Goal: Task Accomplishment & Management: Manage account settings

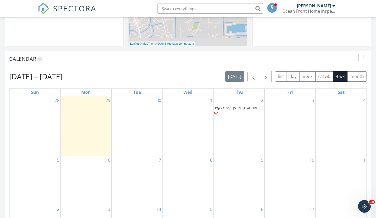
scroll to position [225, 0]
click at [254, 79] on span "button" at bounding box center [254, 76] width 6 height 6
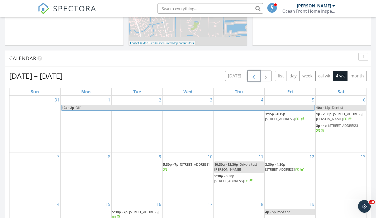
scroll to position [355, 0]
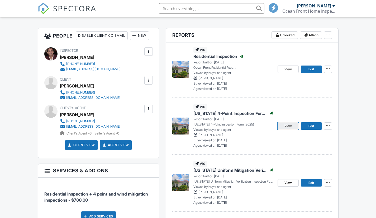
click at [288, 126] on span "View" at bounding box center [288, 125] width 7 height 5
click at [289, 183] on span "View" at bounding box center [288, 182] width 7 height 5
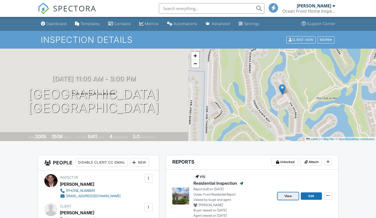
click at [287, 193] on span "View" at bounding box center [288, 195] width 7 height 5
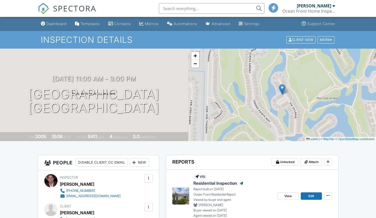
scroll to position [127, 0]
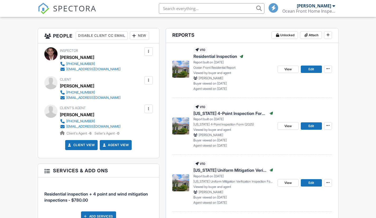
click at [337, 192] on div "v10 Residential Inspection Published Report built on 09/27/2025 Ocean Front Res…" at bounding box center [252, 139] width 173 height 193
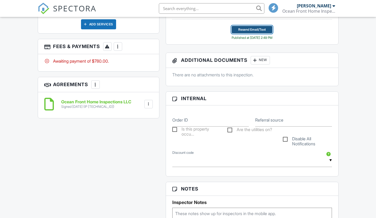
click at [252, 30] on span "Resend Email/Text" at bounding box center [252, 29] width 27 height 5
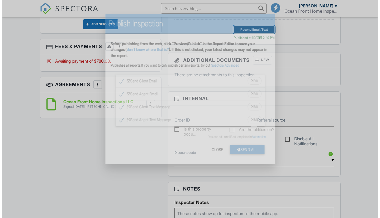
scroll to position [0, 0]
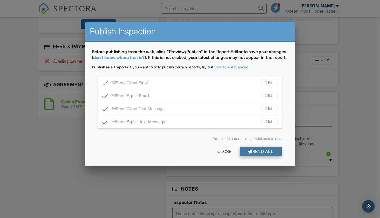
click at [264, 156] on div "Send All" at bounding box center [261, 152] width 42 height 10
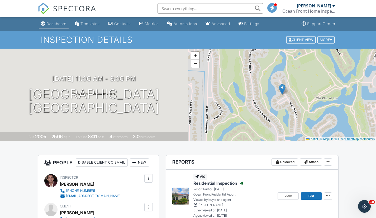
click at [52, 25] on div "Dashboard" at bounding box center [56, 23] width 20 height 4
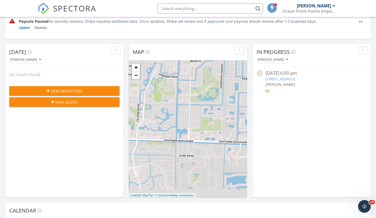
scroll to position [73, 0]
click at [280, 78] on link "1841 Waldorf Dr, Royal Palm Beach, FL 33411" at bounding box center [281, 78] width 30 height 5
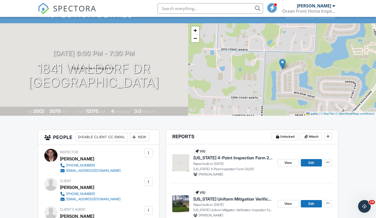
scroll to position [27, 0]
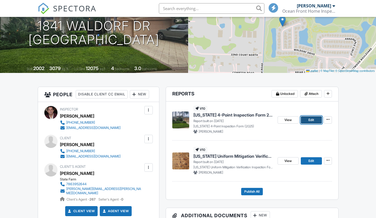
click at [315, 121] on link "Edit" at bounding box center [311, 119] width 21 height 7
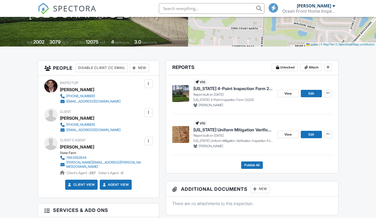
scroll to position [95, 0]
click at [289, 95] on span "View" at bounding box center [288, 93] width 7 height 5
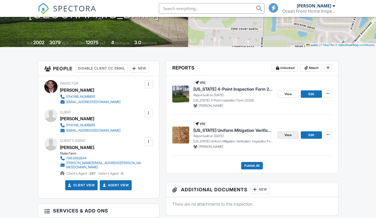
scroll to position [94, 0]
click at [290, 134] on span "View" at bounding box center [288, 134] width 7 height 5
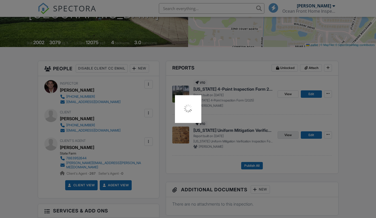
scroll to position [95, 0]
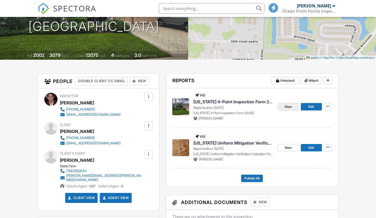
scroll to position [95, 0]
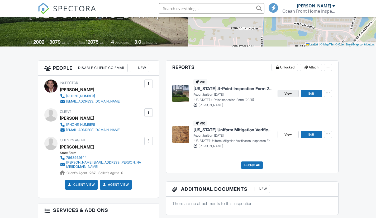
click at [290, 107] on div "View Edit" at bounding box center [305, 93] width 54 height 28
click at [288, 92] on span "View" at bounding box center [288, 93] width 7 height 5
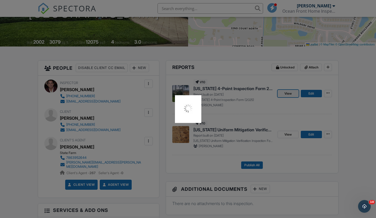
scroll to position [0, 0]
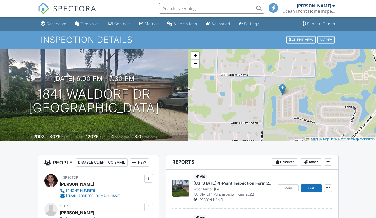
scroll to position [94, 0]
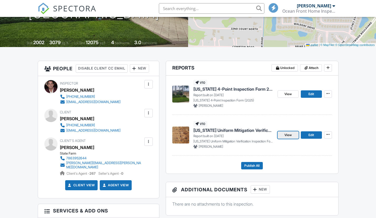
click at [289, 136] on span "View" at bounding box center [288, 134] width 7 height 5
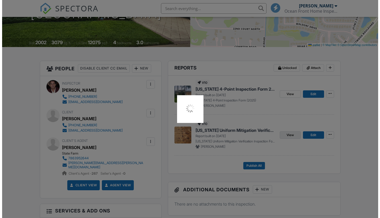
scroll to position [95, 0]
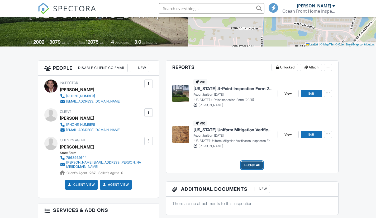
click at [254, 164] on span "Publish All" at bounding box center [252, 164] width 15 height 5
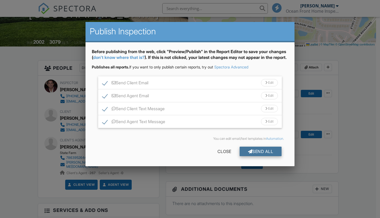
click at [261, 156] on div "Send All" at bounding box center [261, 152] width 42 height 10
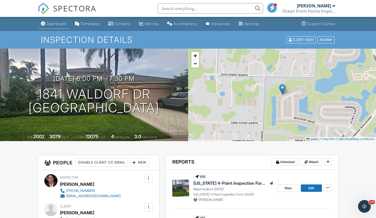
click at [59, 25] on div "Dashboard" at bounding box center [56, 23] width 20 height 4
